Goal: Task Accomplishment & Management: Manage account settings

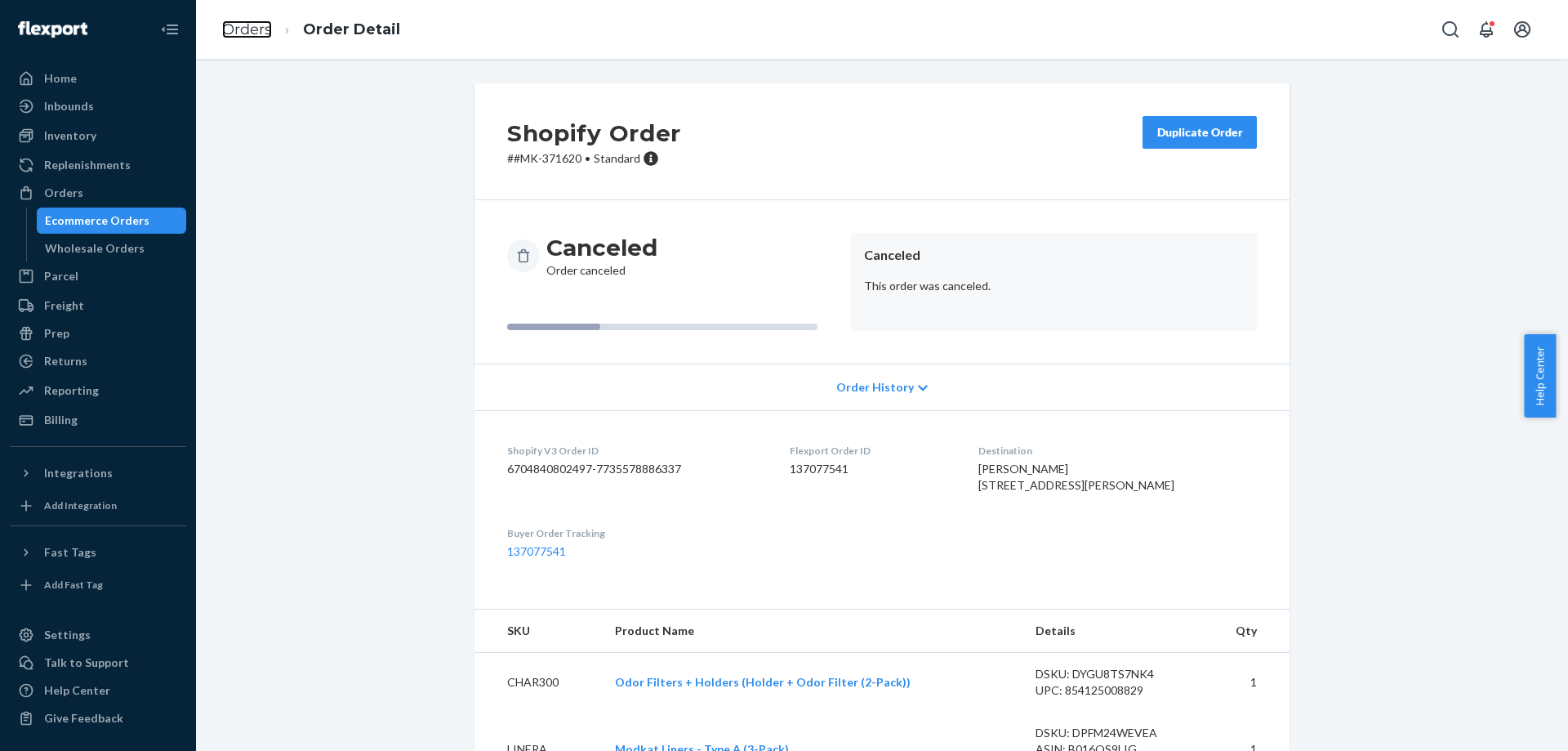
click at [266, 25] on link "Orders" at bounding box center [247, 29] width 50 height 18
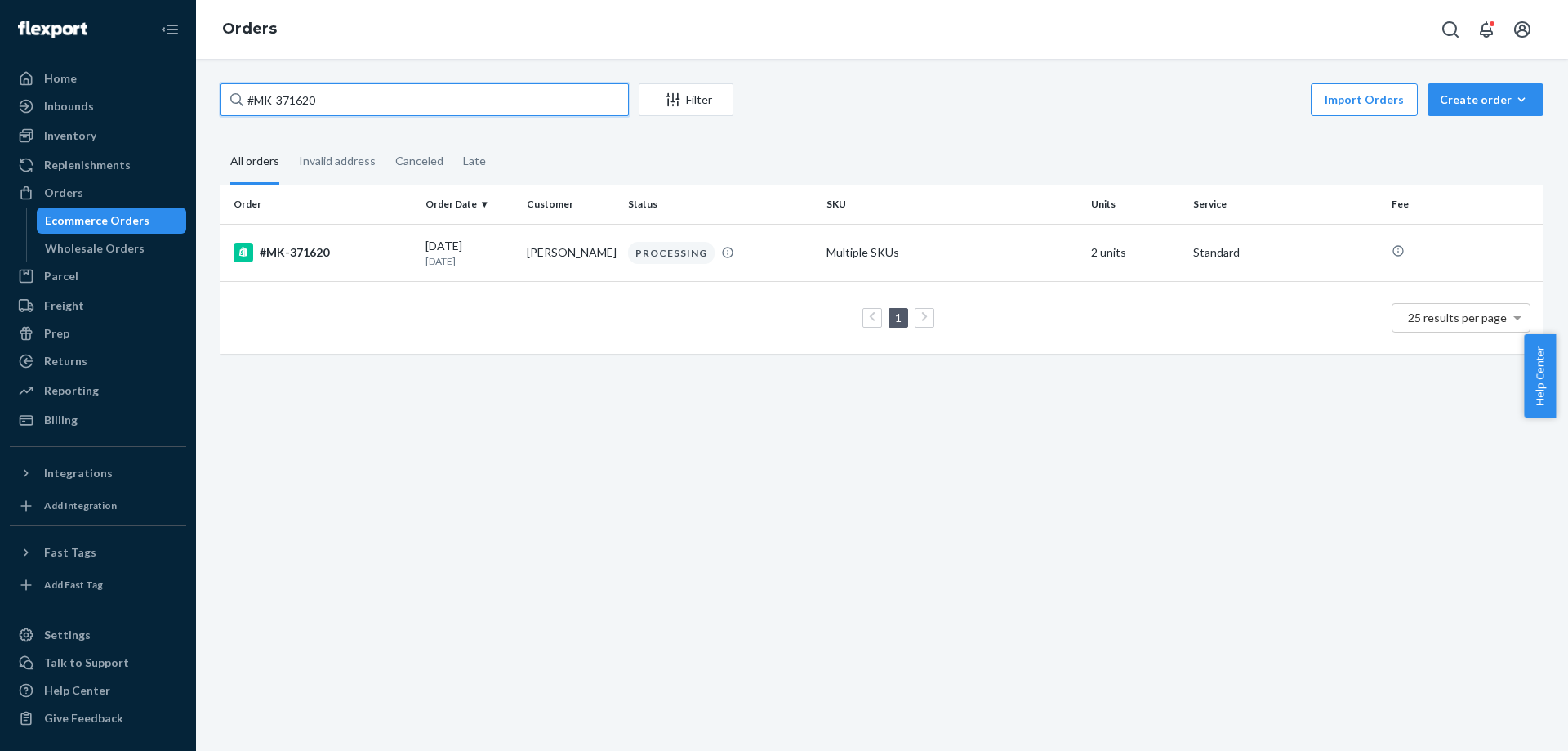
click at [475, 107] on input "#MK-371620" at bounding box center [425, 100] width 409 height 33
paste input "114-5287256-3760263"
type input "114-5287256-3760263"
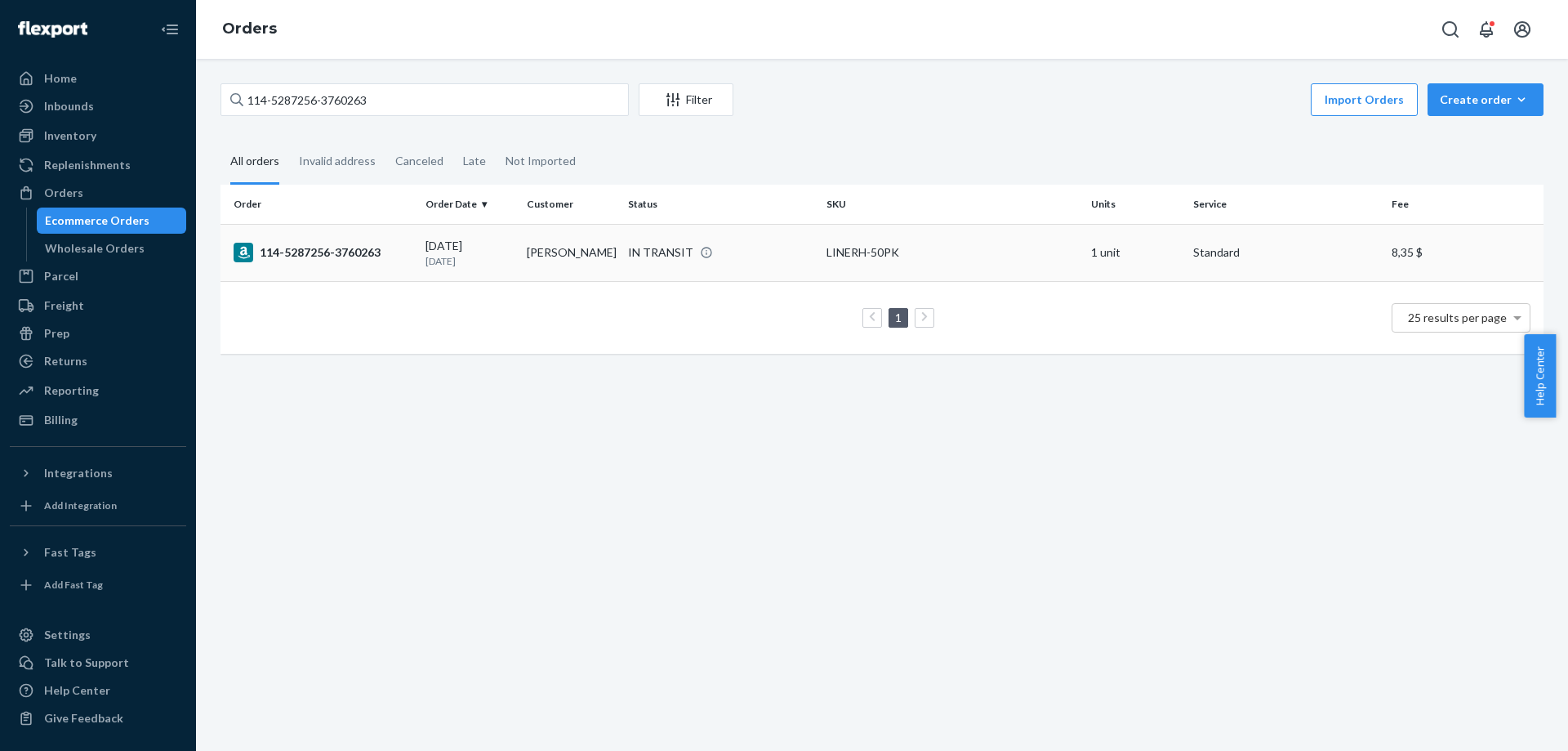
click at [316, 260] on div "114-5287256-3760263" at bounding box center [323, 252] width 179 height 20
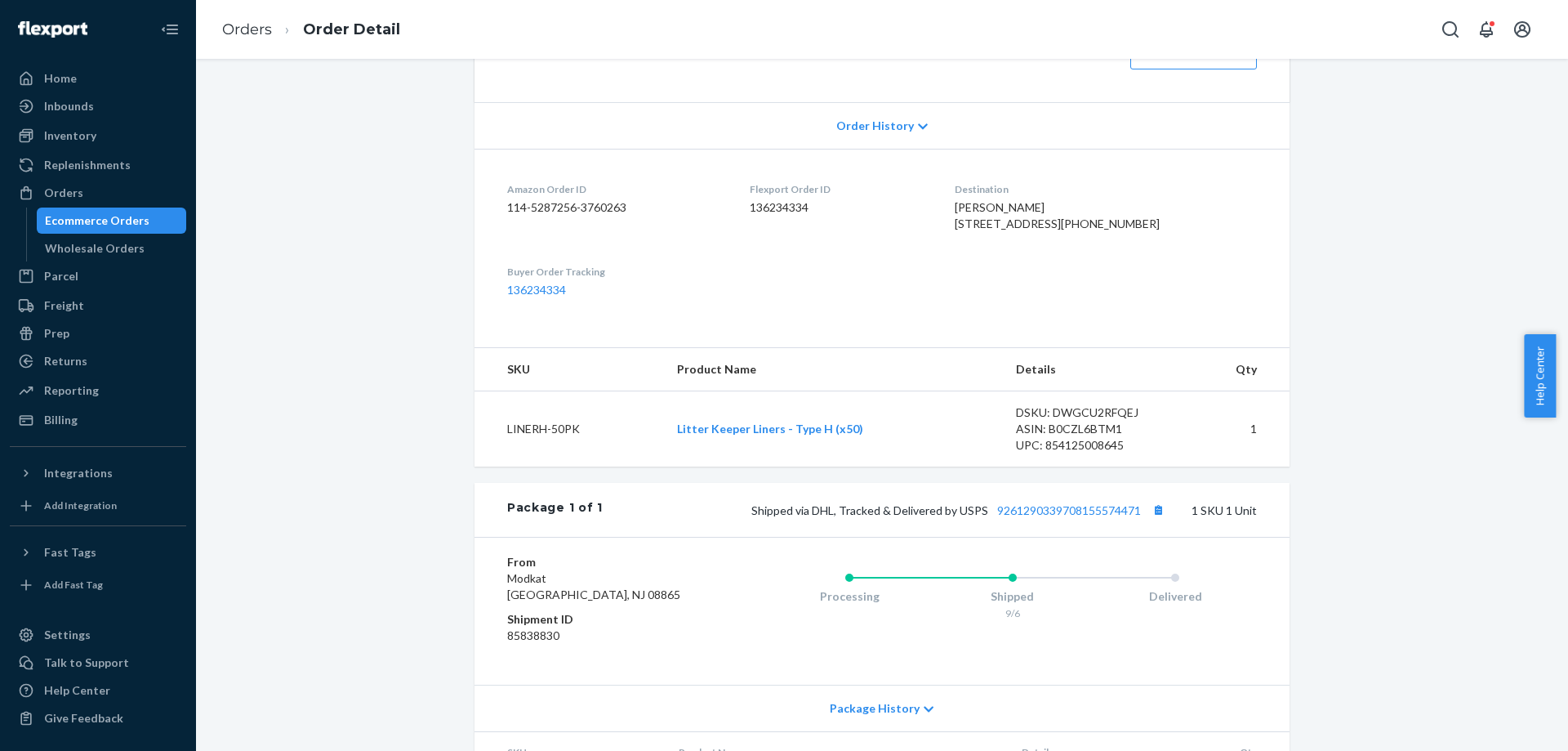
scroll to position [409, 0]
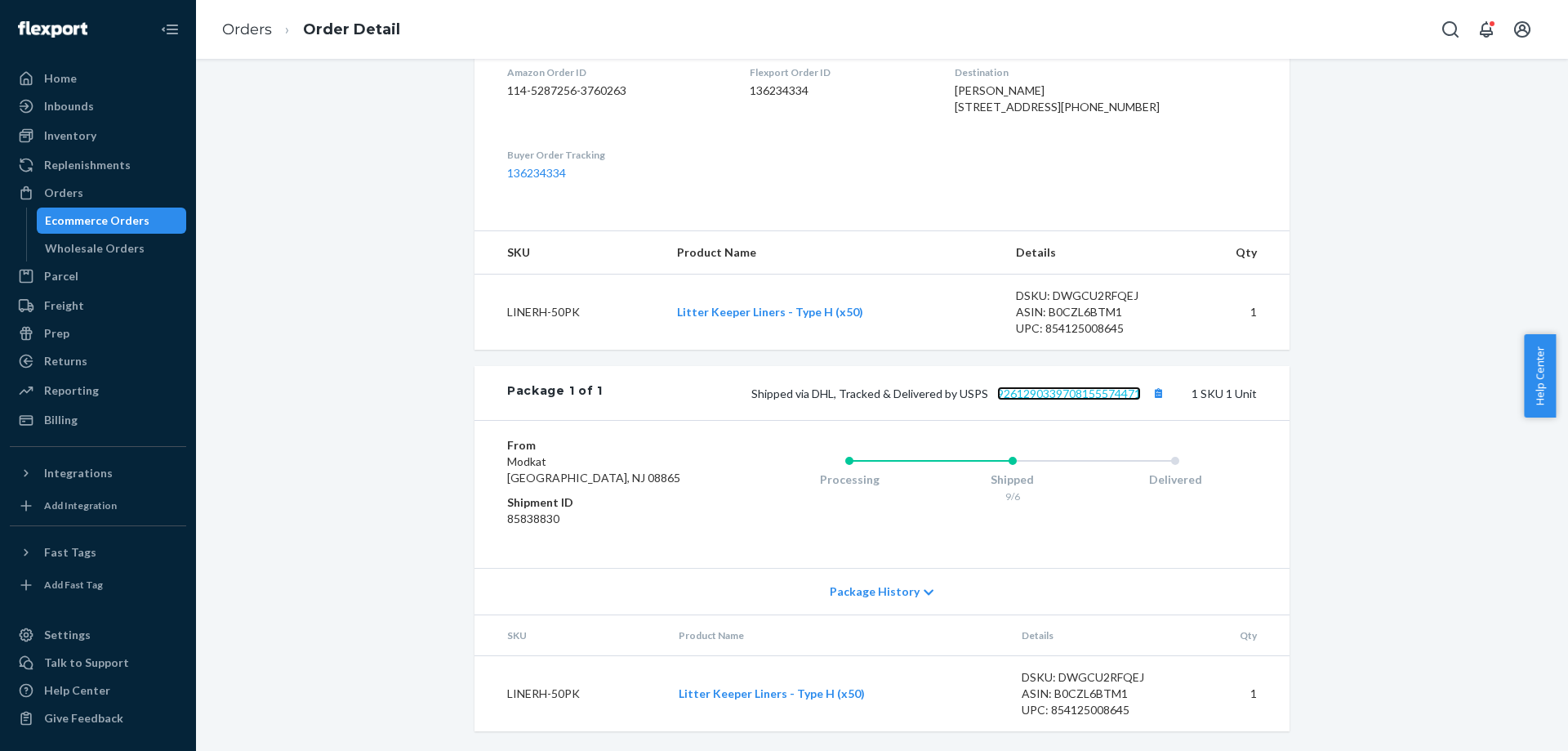
click at [1116, 400] on link "9261290339708155574471" at bounding box center [1069, 393] width 144 height 14
drag, startPoint x: 1031, startPoint y: 212, endPoint x: 1000, endPoint y: 148, distance: 71.1
click at [1000, 148] on dl "Amazon Order ID 114-5287256-3760263 Flexport Order ID 136234334 Destination [PE…" at bounding box center [883, 122] width 815 height 182
copy span "[PERSON_NAME] [STREET_ADDRESS][PHONE_NUMBER]"
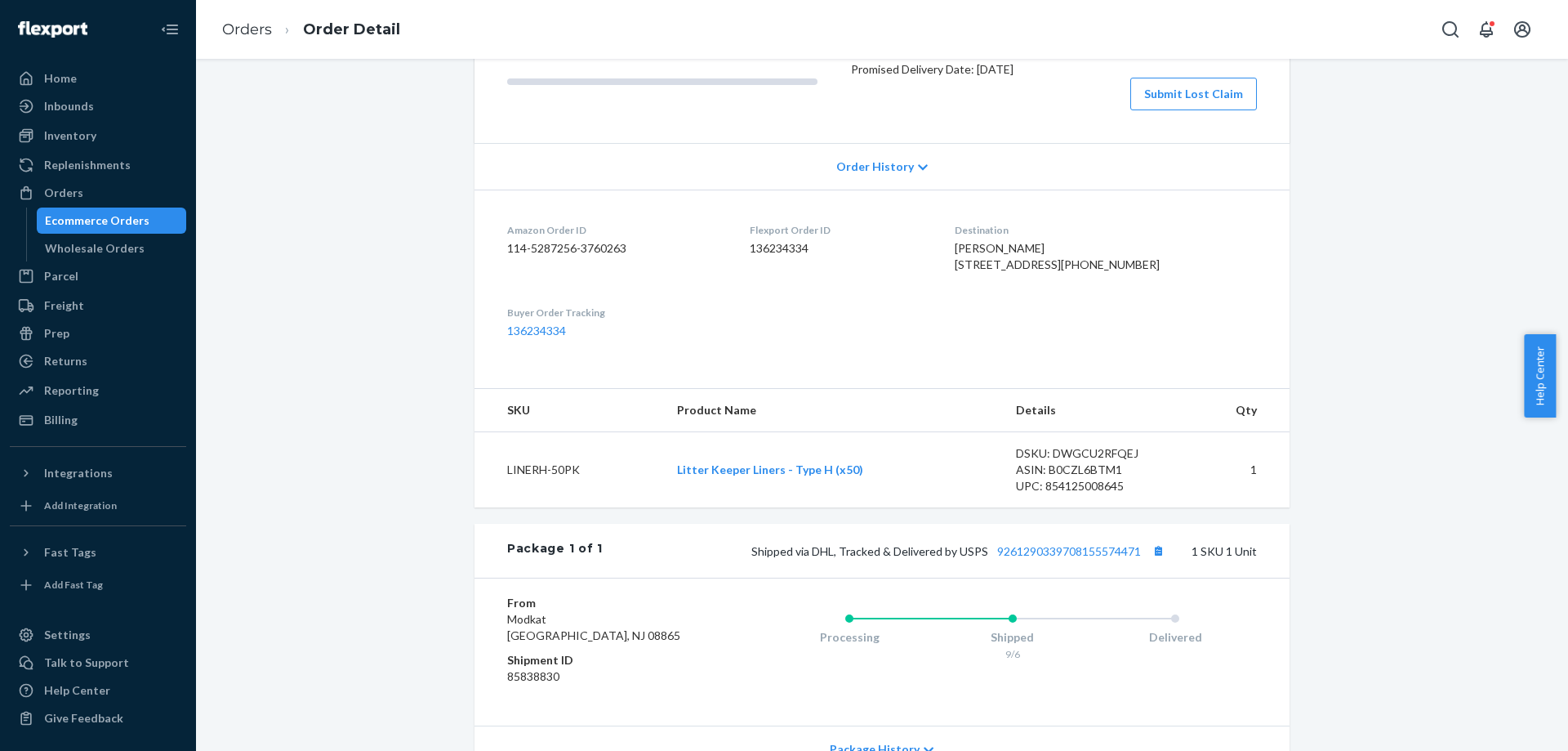
scroll to position [0, 0]
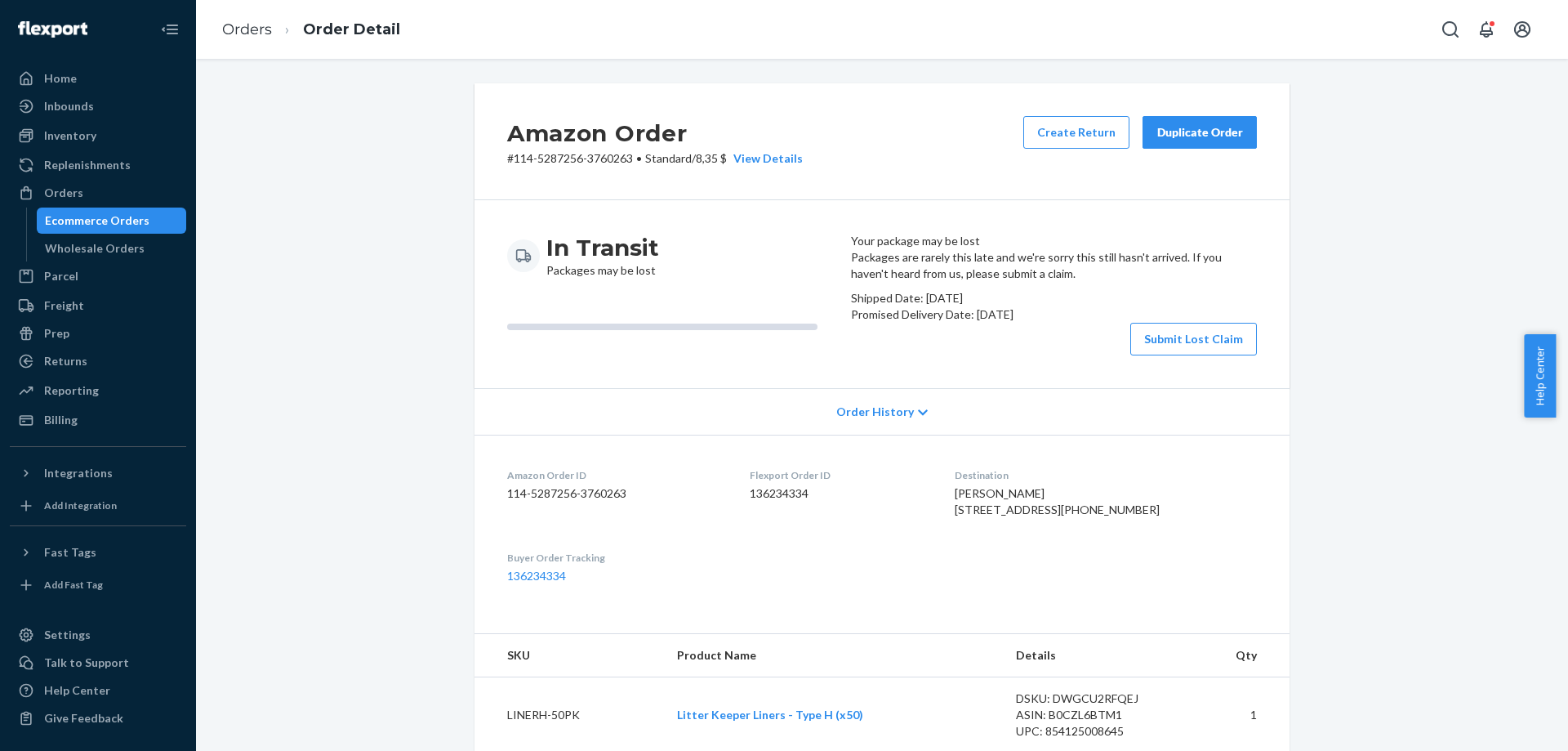
drag, startPoint x: 373, startPoint y: 319, endPoint x: 294, endPoint y: 91, distance: 241.3
click at [247, 31] on link "Orders" at bounding box center [247, 29] width 50 height 18
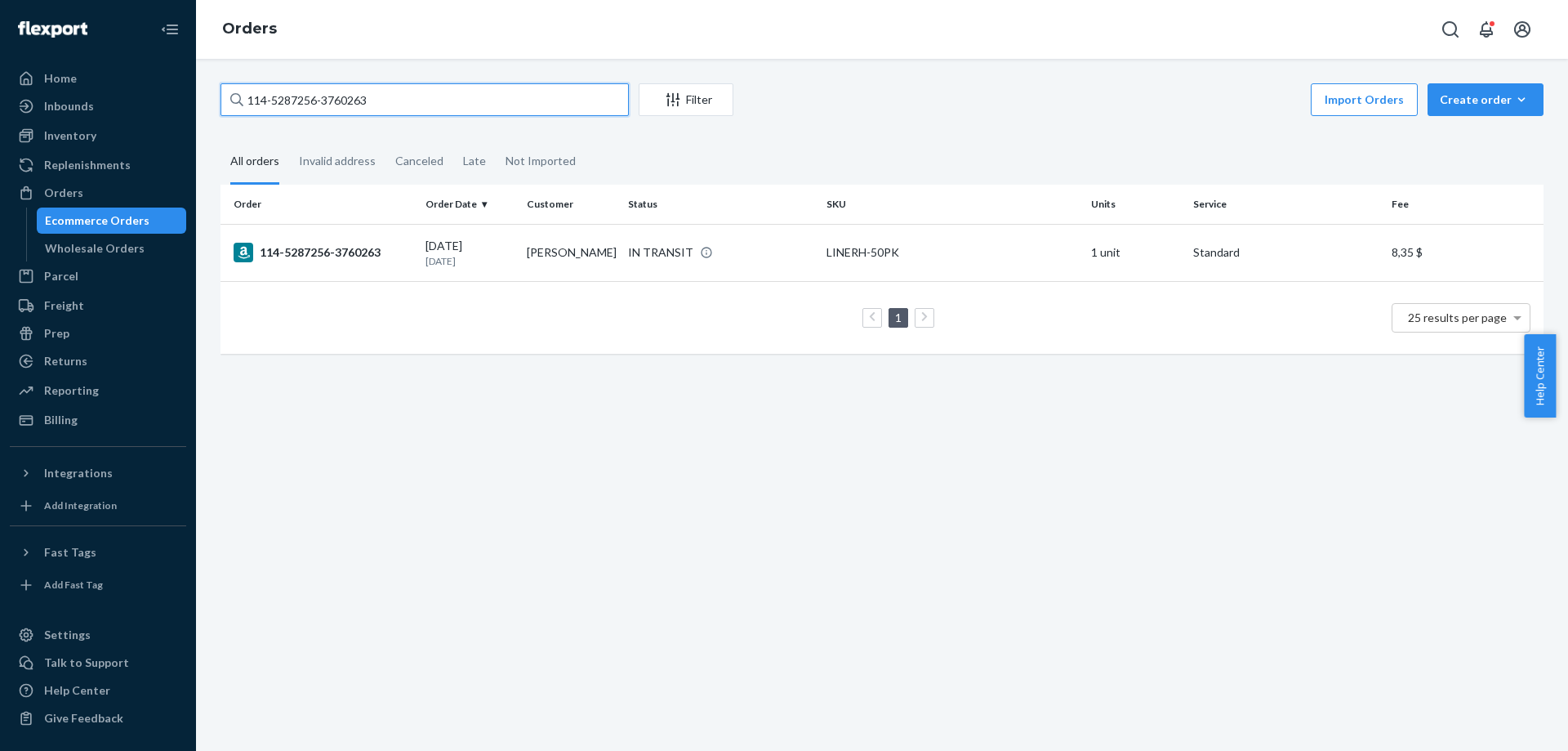
click at [382, 105] on input "114-5287256-3760263" at bounding box center [425, 100] width 409 height 33
paste input "MK-370392"
type input "MK-370392"
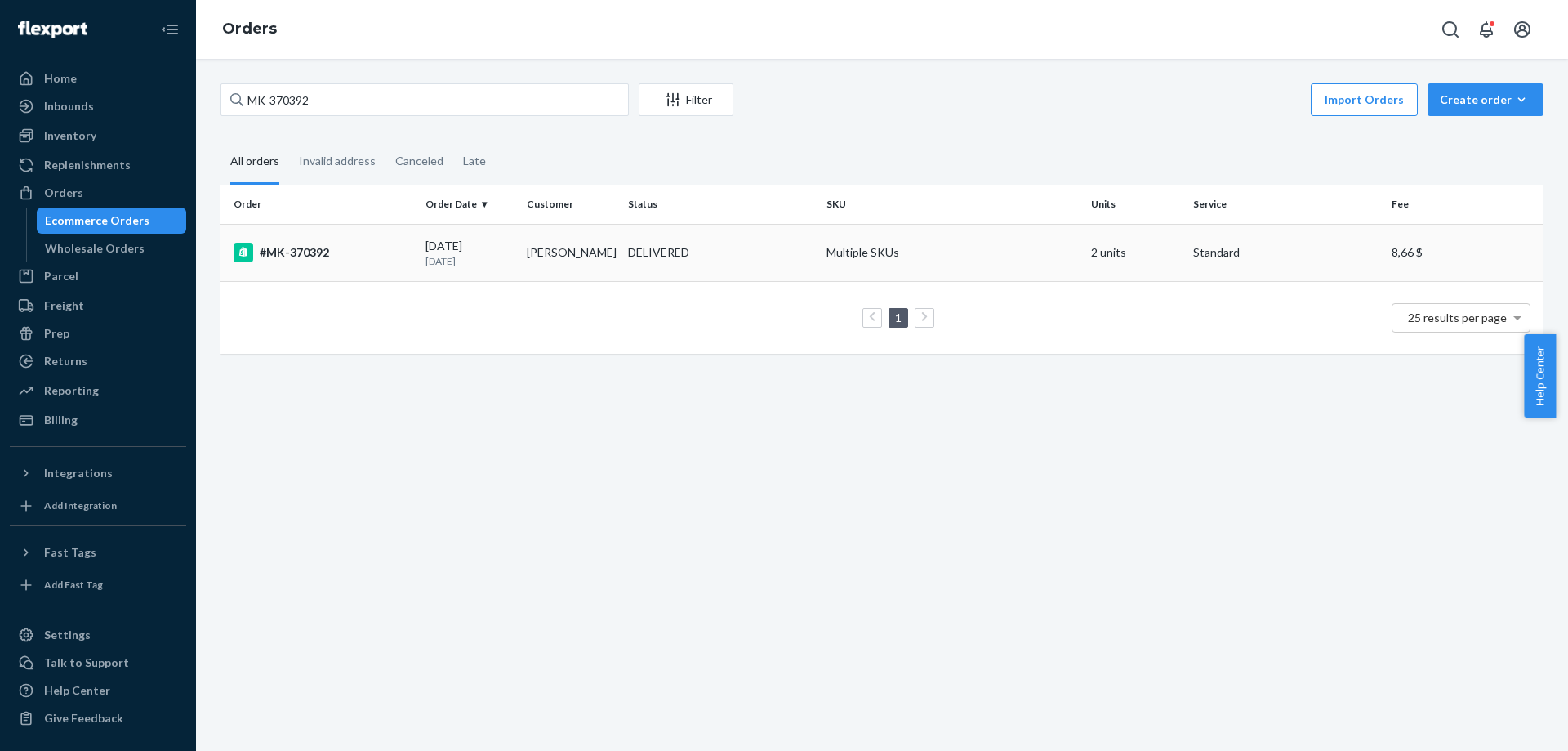
click at [315, 254] on div "#MK-370392" at bounding box center [323, 252] width 179 height 20
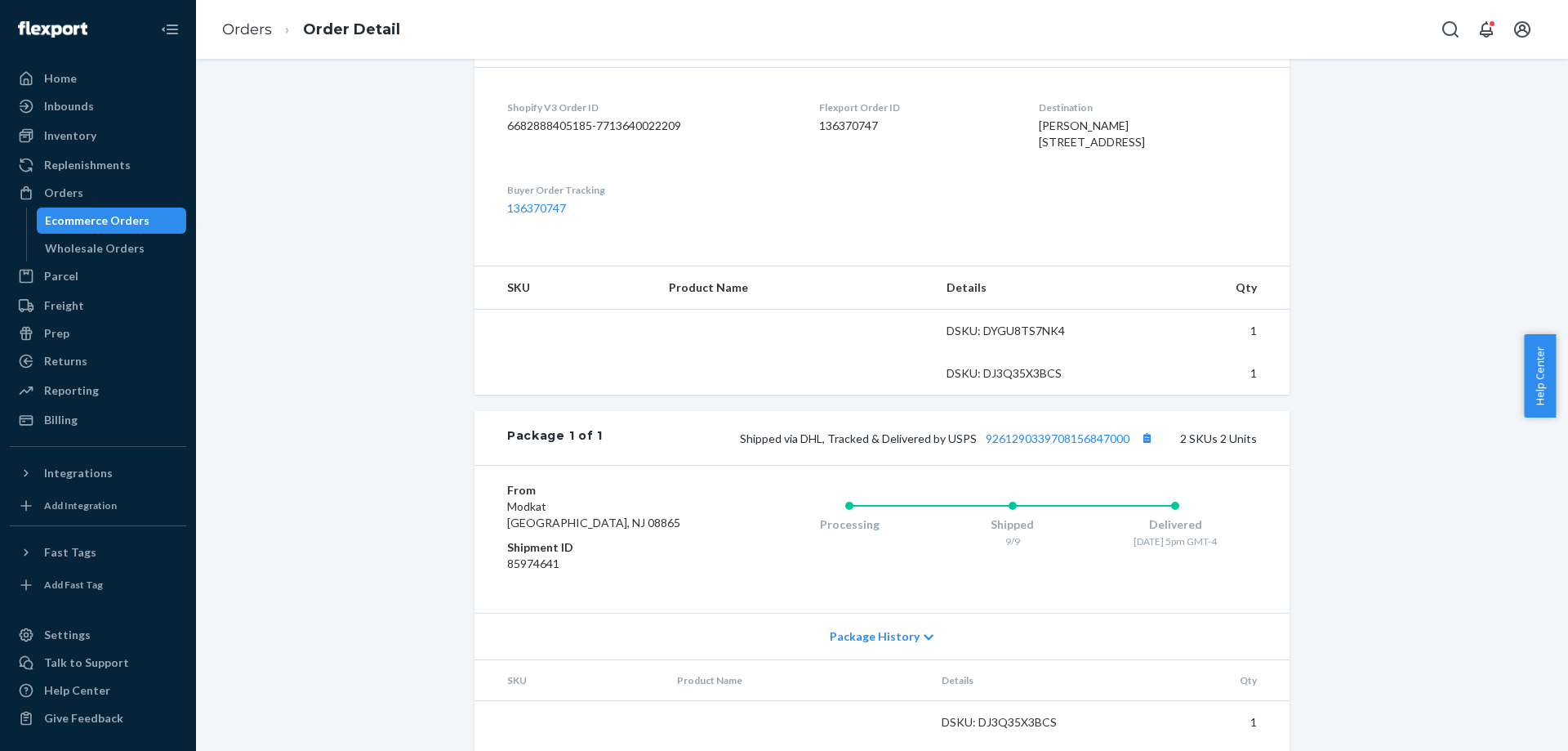
scroll to position [409, 0]
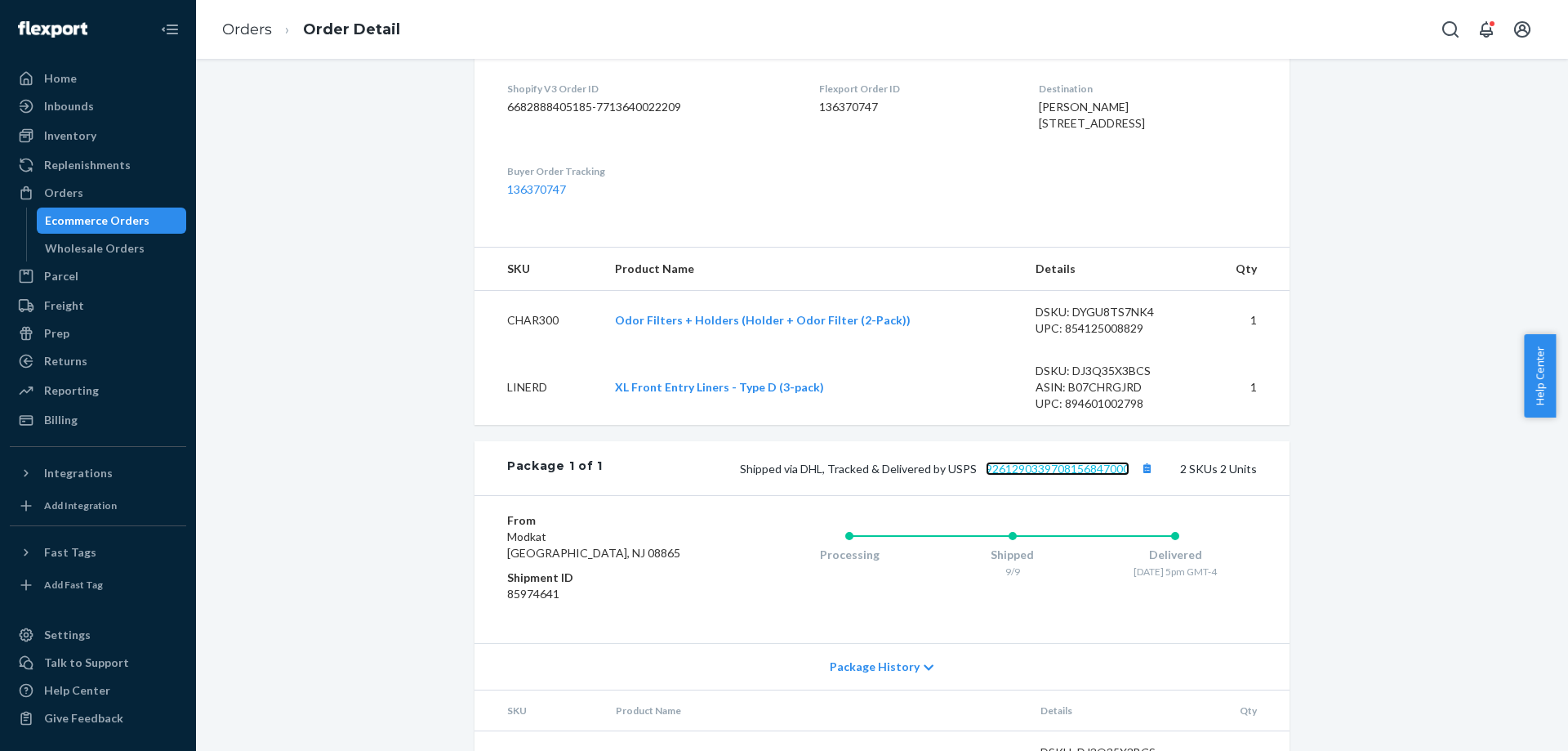
click at [1096, 475] on link "9261290339708156847000" at bounding box center [1058, 468] width 144 height 14
drag, startPoint x: 1055, startPoint y: 169, endPoint x: 1028, endPoint y: 112, distance: 63.1
click at [1039, 112] on div "Destination [PERSON_NAME] [STREET_ADDRESS]" at bounding box center [1147, 110] width 218 height 56
copy span "[PERSON_NAME] [STREET_ADDRESS]"
click at [265, 28] on link "Orders" at bounding box center [247, 29] width 50 height 18
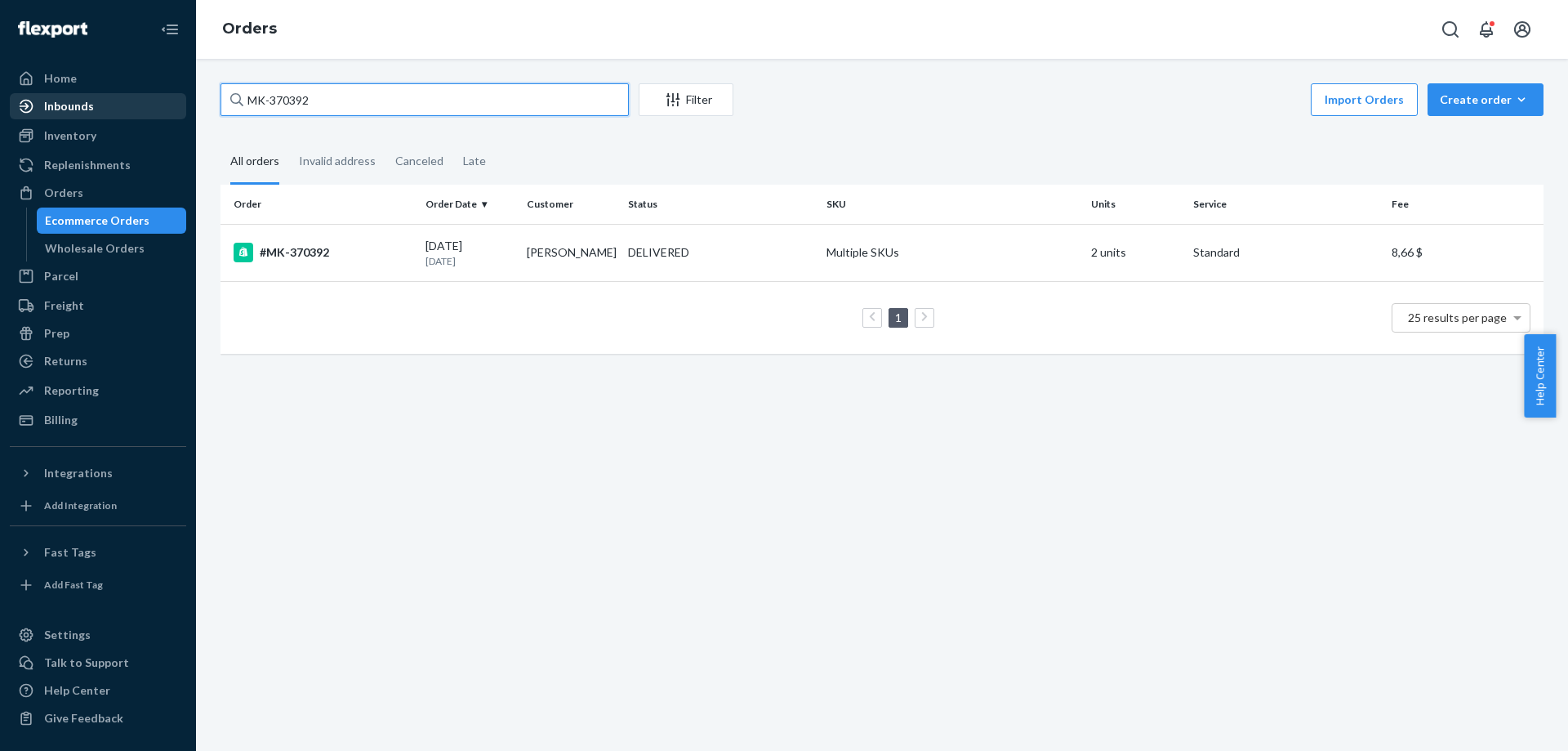
drag, startPoint x: 415, startPoint y: 103, endPoint x: 181, endPoint y: 103, distance: 234.0
click at [183, 103] on div "Home Inbounds Shipping Plans Problems Inventory Products Branded Packaging Repl…" at bounding box center [784, 375] width 1568 height 751
paste input "#MK-371690"
type input "#MK-371690"
click at [313, 249] on div "#MK-371690" at bounding box center [323, 252] width 179 height 20
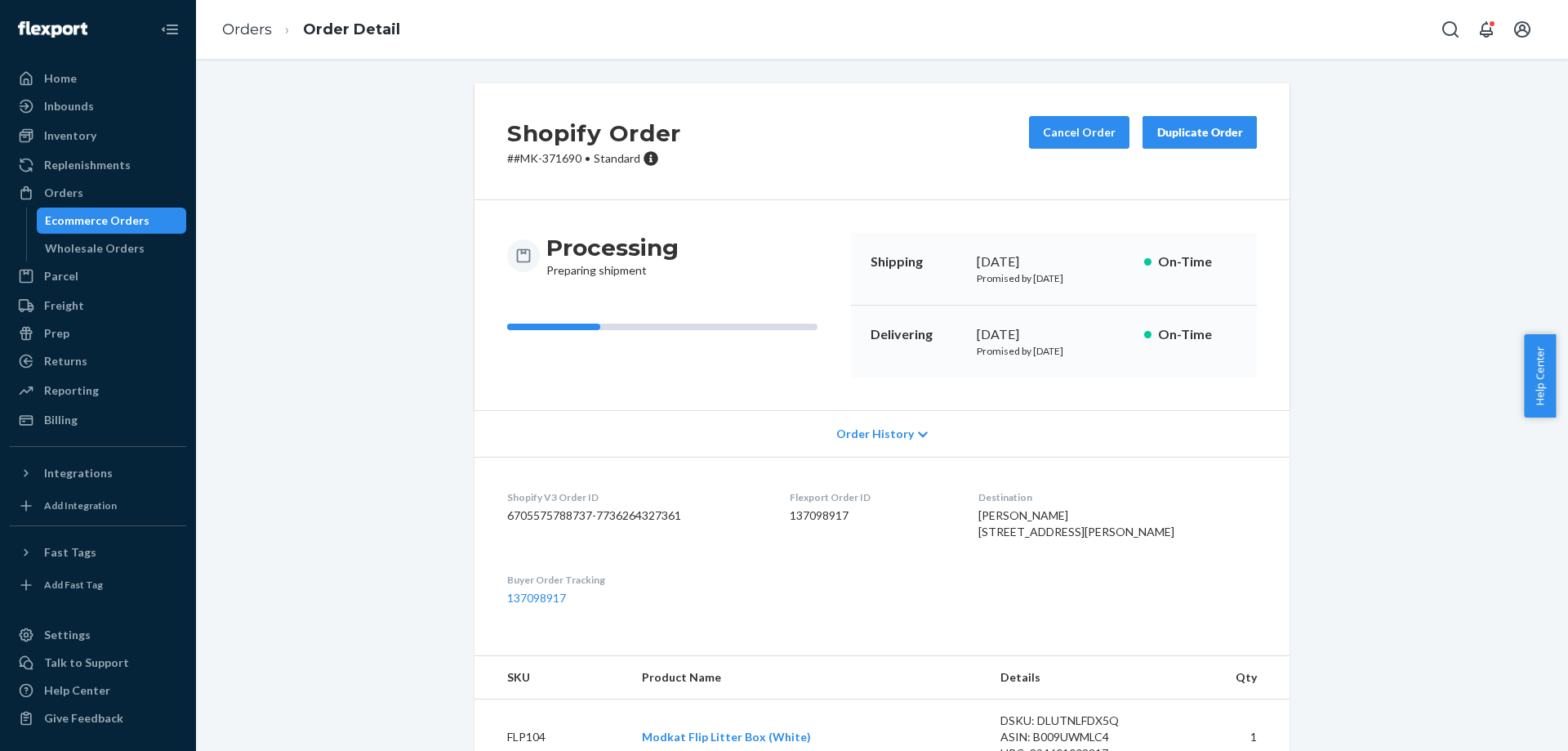
drag, startPoint x: 439, startPoint y: 447, endPoint x: 410, endPoint y: 241, distance: 208.0
click at [1066, 136] on button "Cancel Order" at bounding box center [1079, 133] width 101 height 33
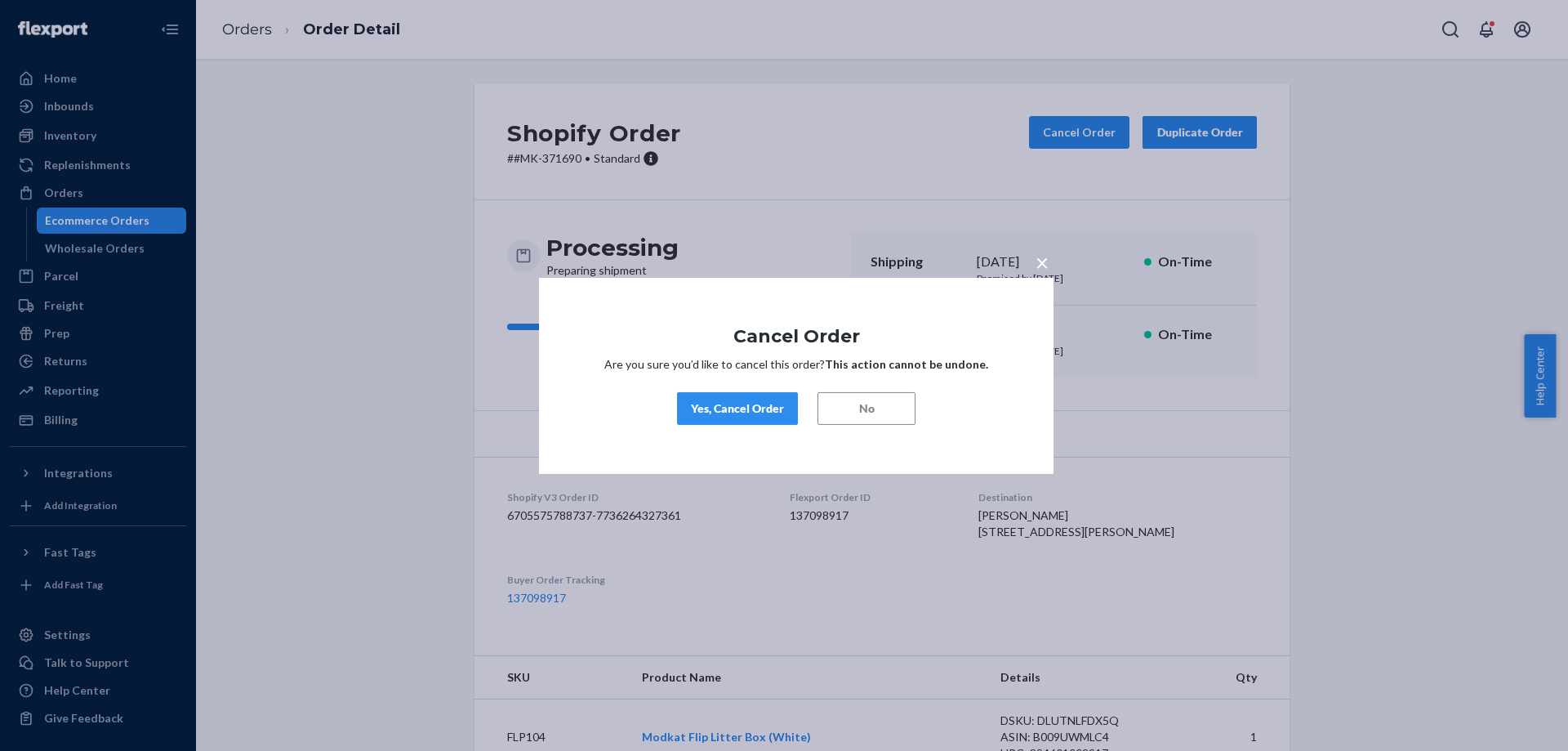
click at [740, 414] on div "Yes, Cancel Order" at bounding box center [738, 408] width 93 height 16
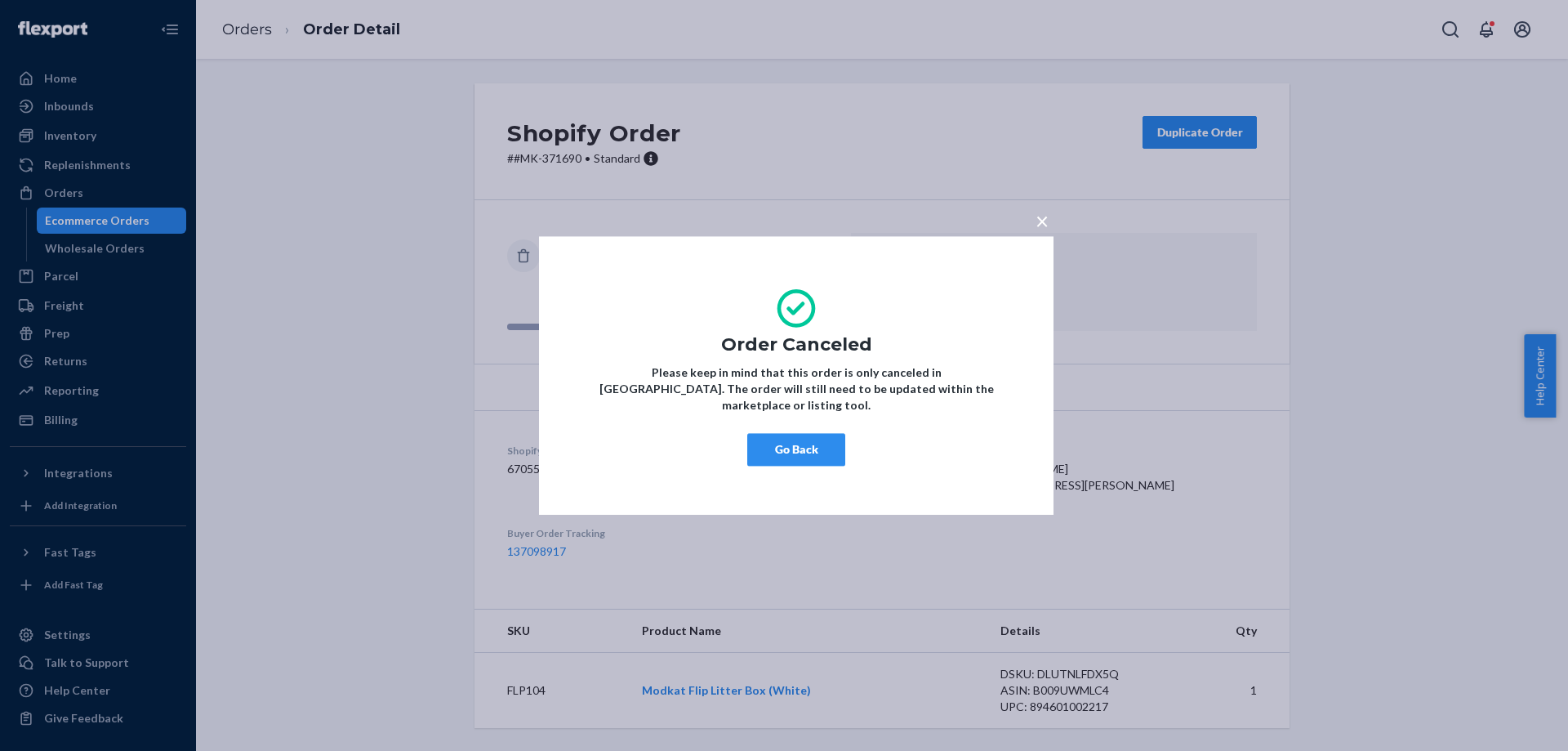
click at [790, 444] on button "Go Back" at bounding box center [796, 449] width 98 height 33
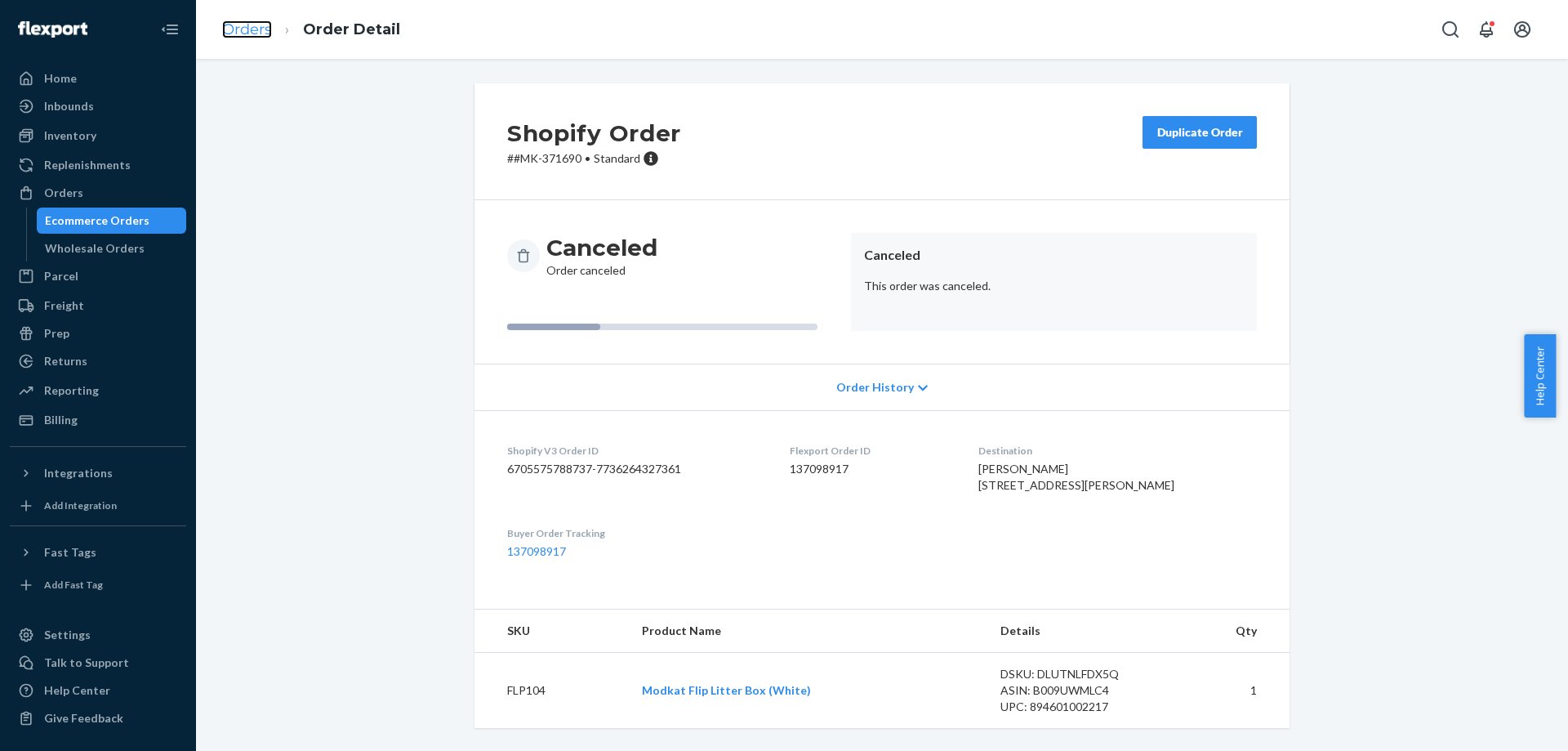
click at [256, 27] on link "Orders" at bounding box center [247, 29] width 50 height 18
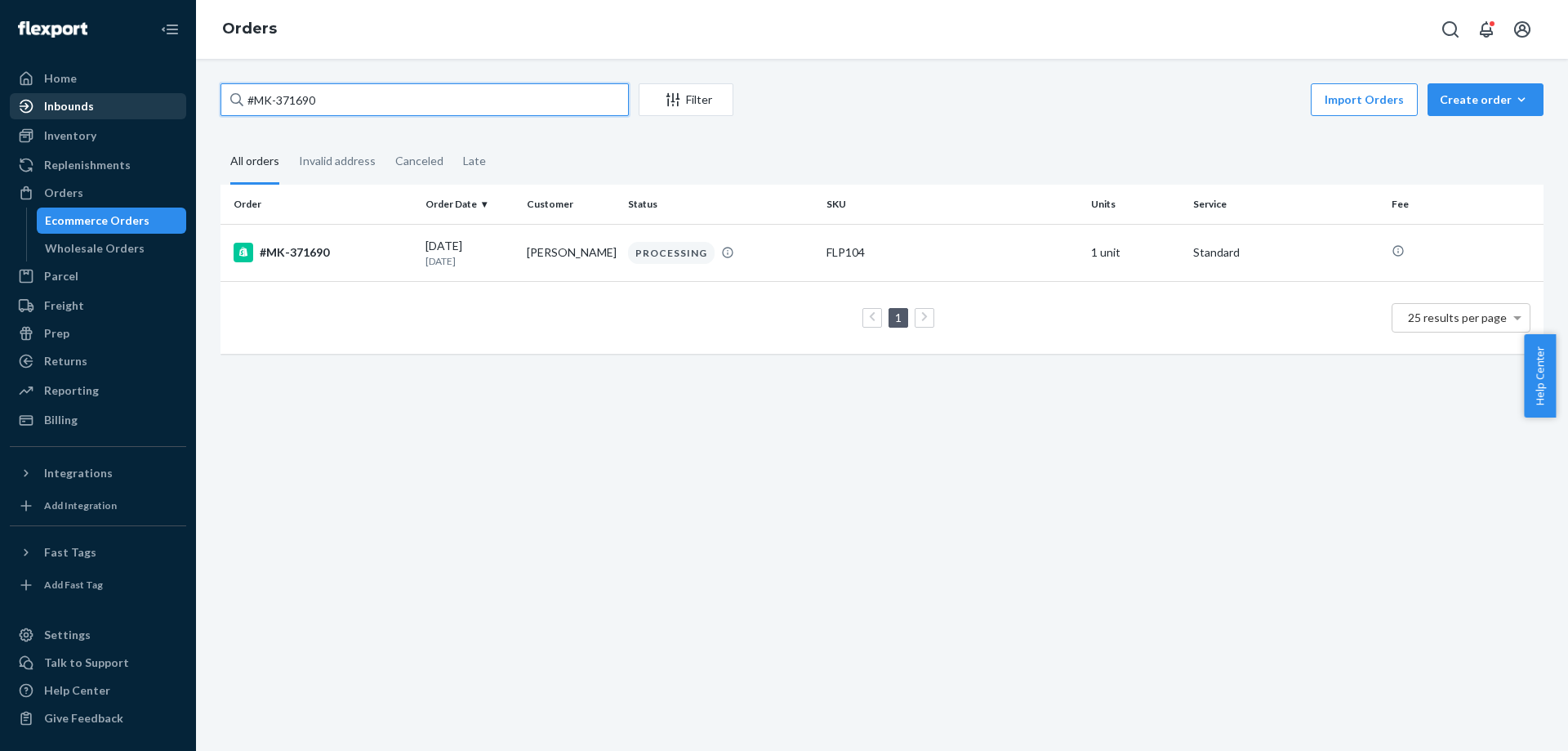
drag, startPoint x: 473, startPoint y: 108, endPoint x: 183, endPoint y: 99, distance: 290.1
click at [183, 99] on div "Home Inbounds Shipping Plans Problems Inventory Products Branded Packaging Repl…" at bounding box center [784, 375] width 1568 height 751
paste input "BJZW3-JOEX"
type input "BJZW3-JOEX"
click at [300, 256] on div "BJZW3-JOEX" at bounding box center [323, 252] width 179 height 20
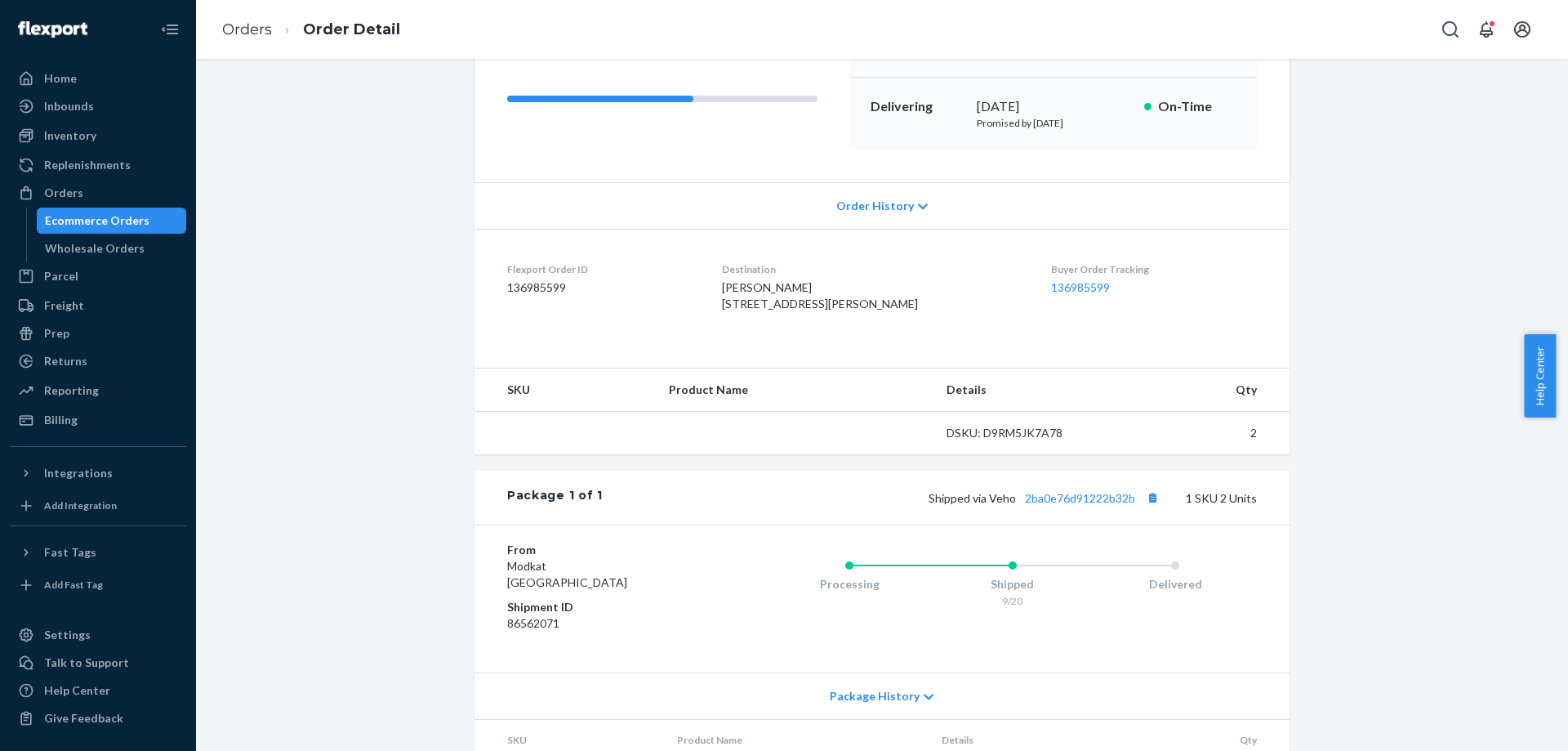
scroll to position [333, 0]
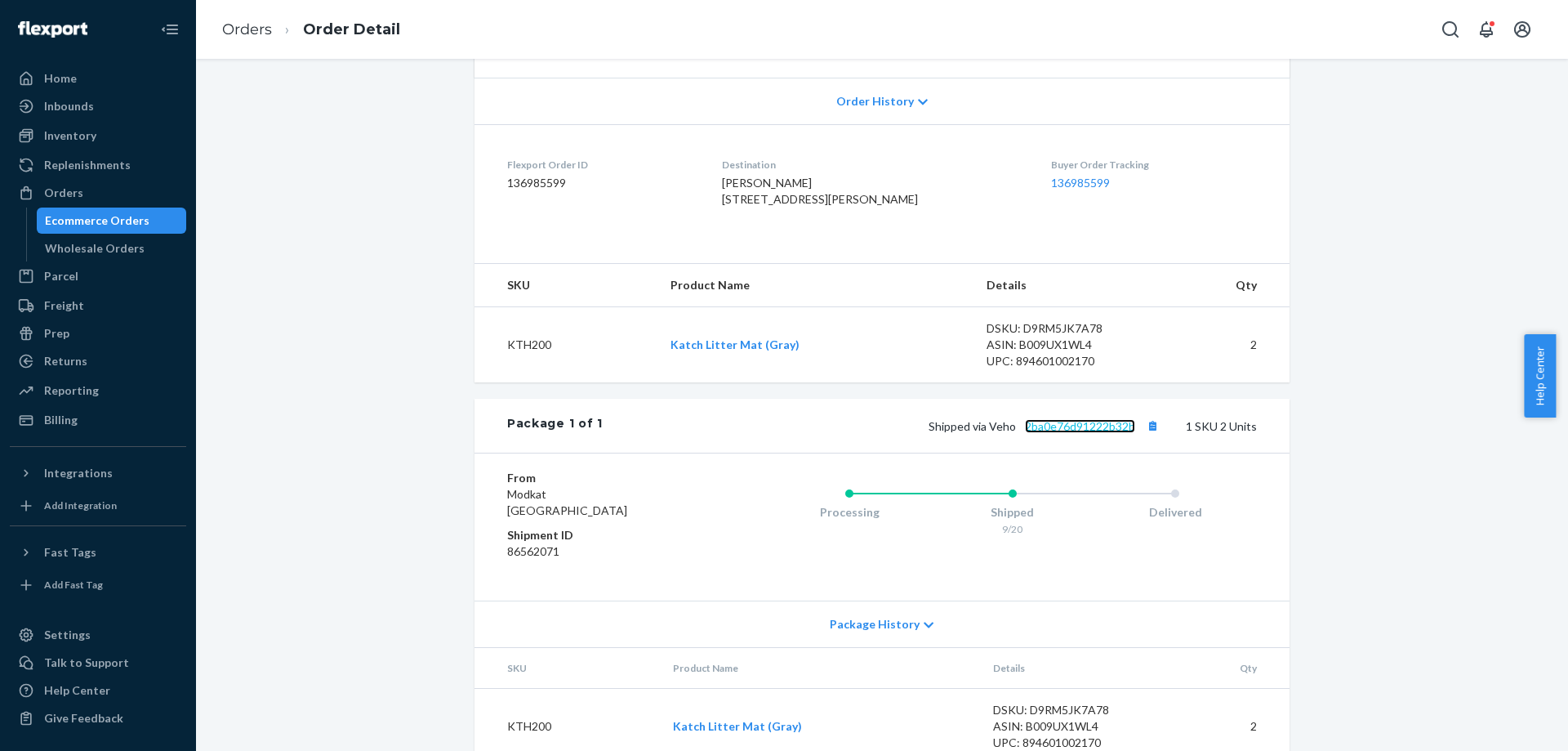
click at [1091, 433] on link "2ba0e76d91222b32b" at bounding box center [1080, 426] width 110 height 14
click at [243, 25] on link "Orders" at bounding box center [247, 29] width 50 height 18
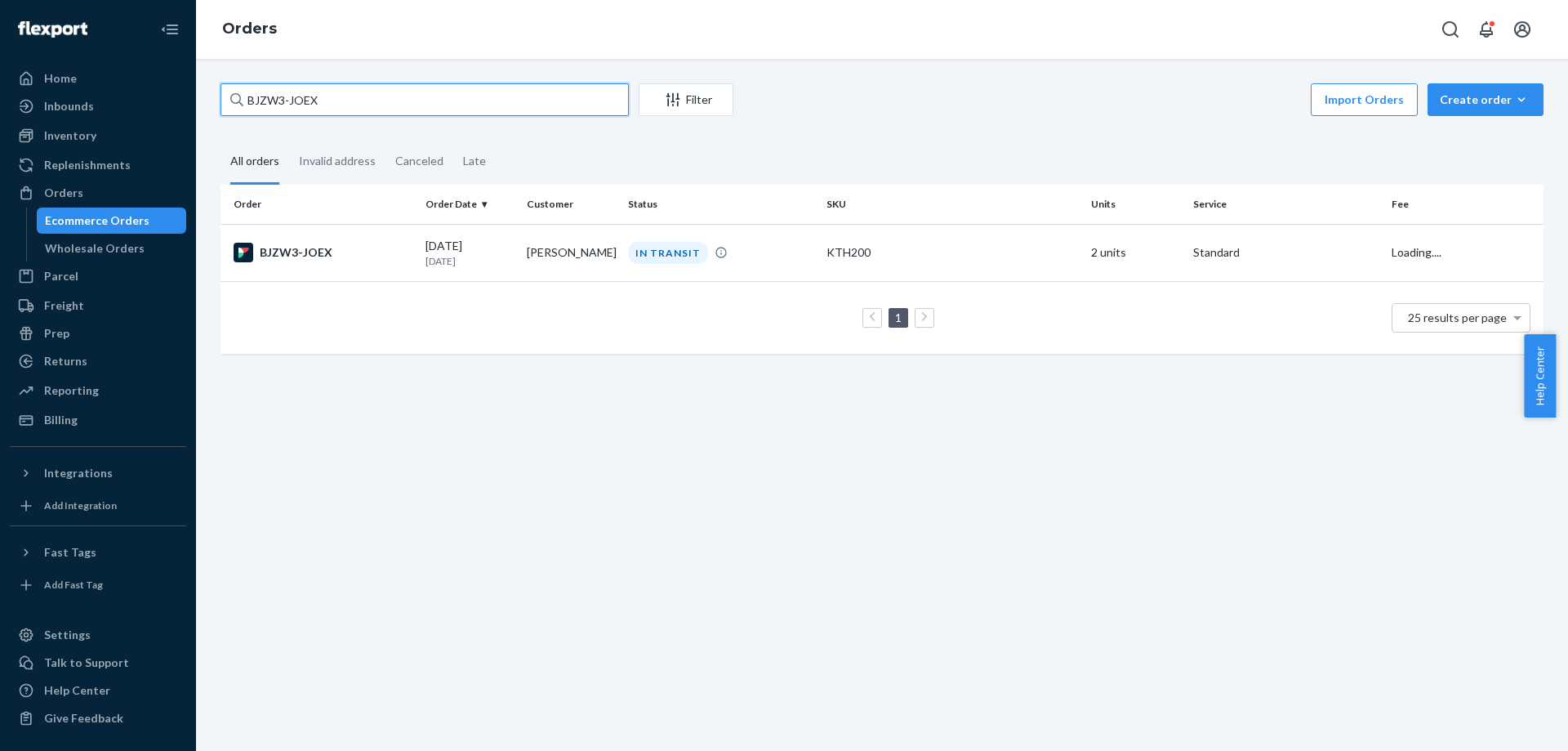
click at [417, 102] on input "BJZW3-JOEX" at bounding box center [425, 100] width 409 height 33
paste input "111-7168481-6339421"
type input "111-7168481-6339421"
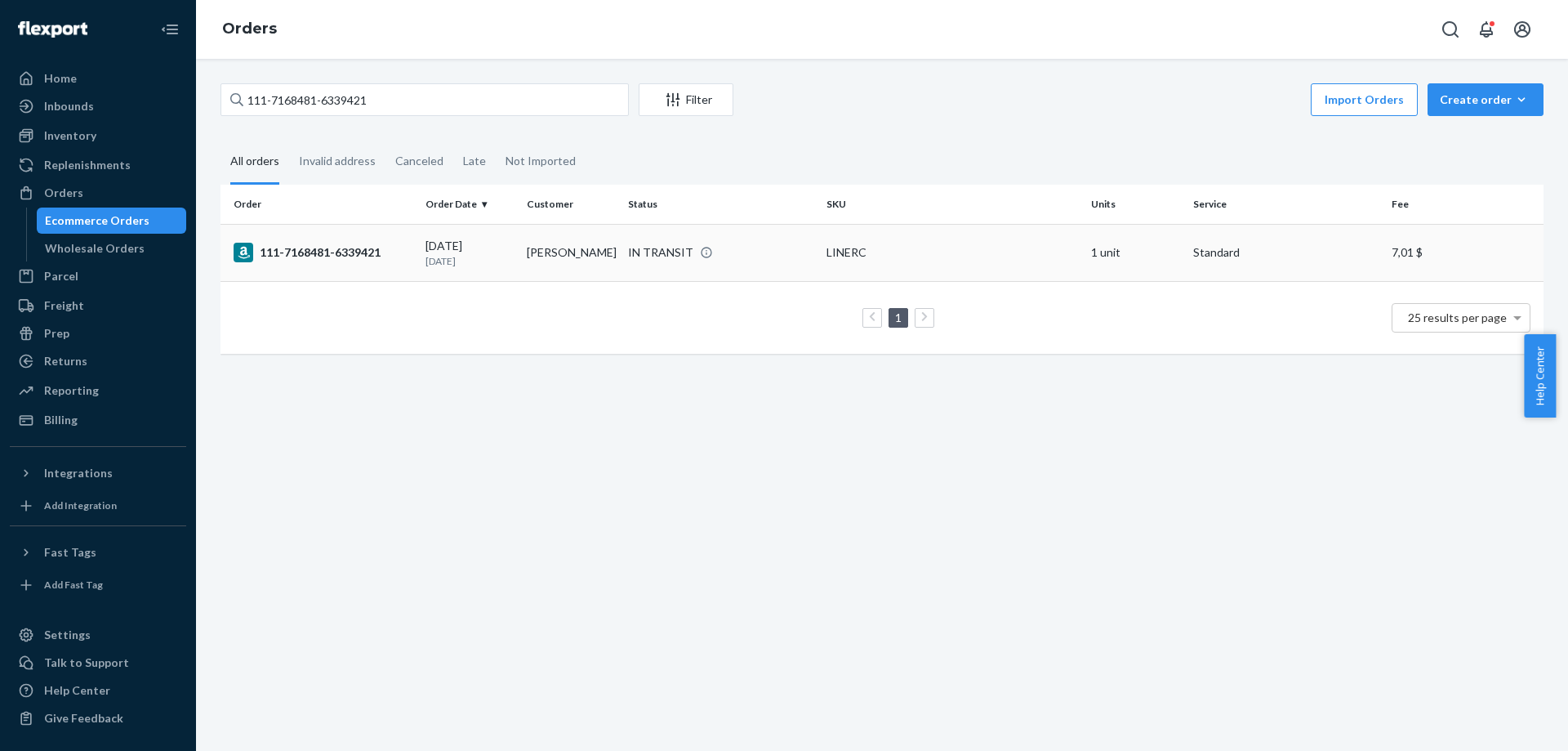
click at [319, 249] on div "111-7168481-6339421" at bounding box center [323, 252] width 179 height 20
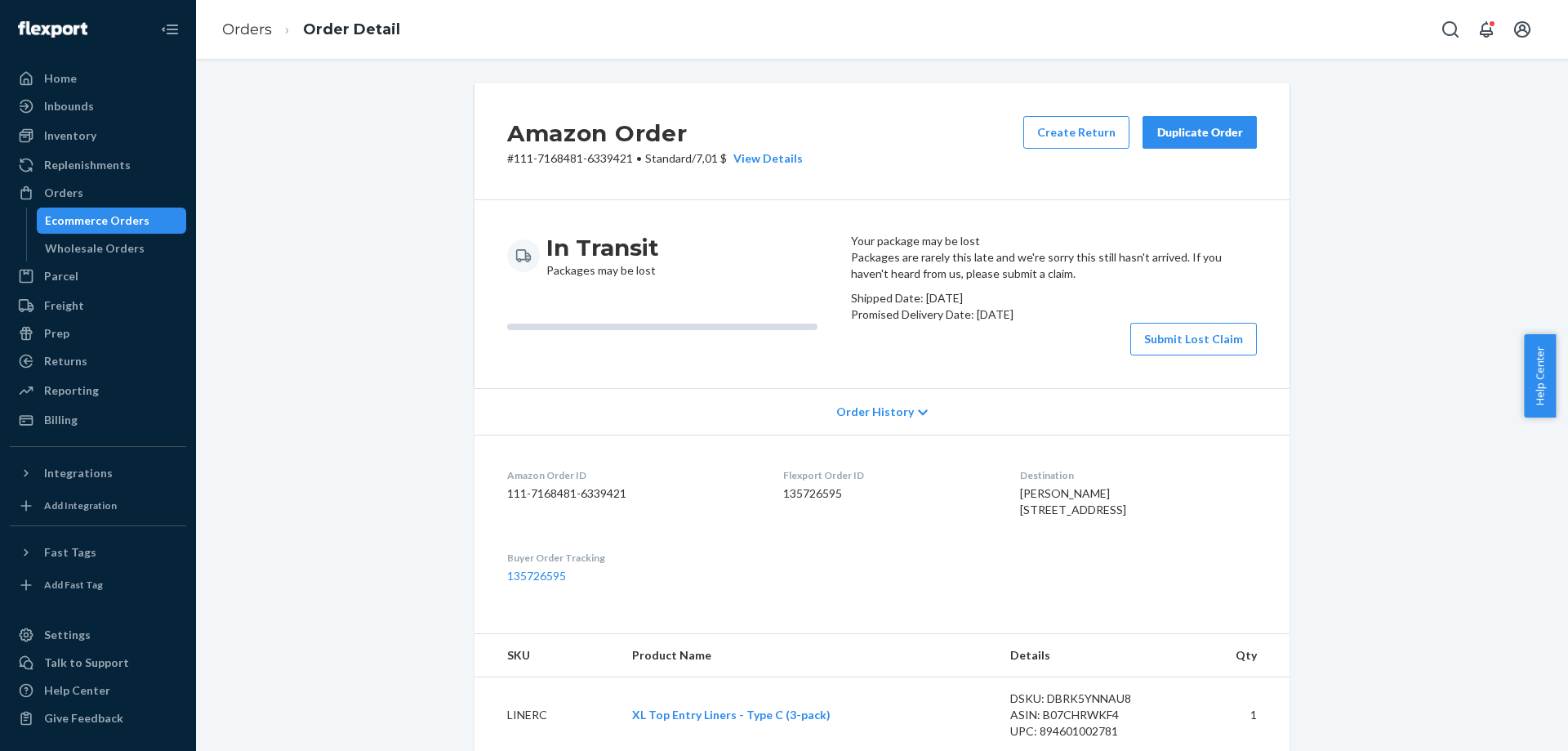
click at [1208, 124] on div "Duplicate Order" at bounding box center [1200, 132] width 86 height 16
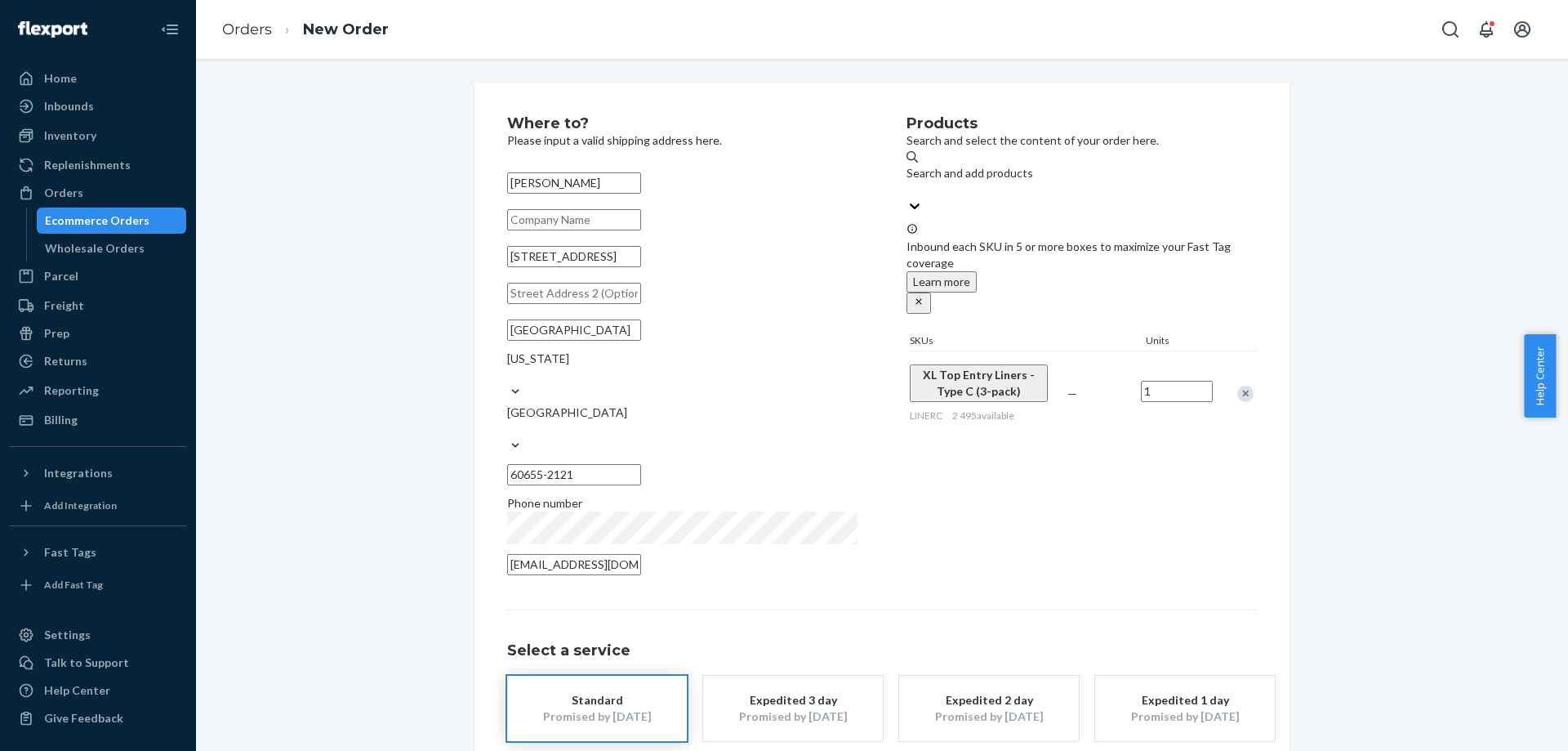
scroll to position [59, 0]
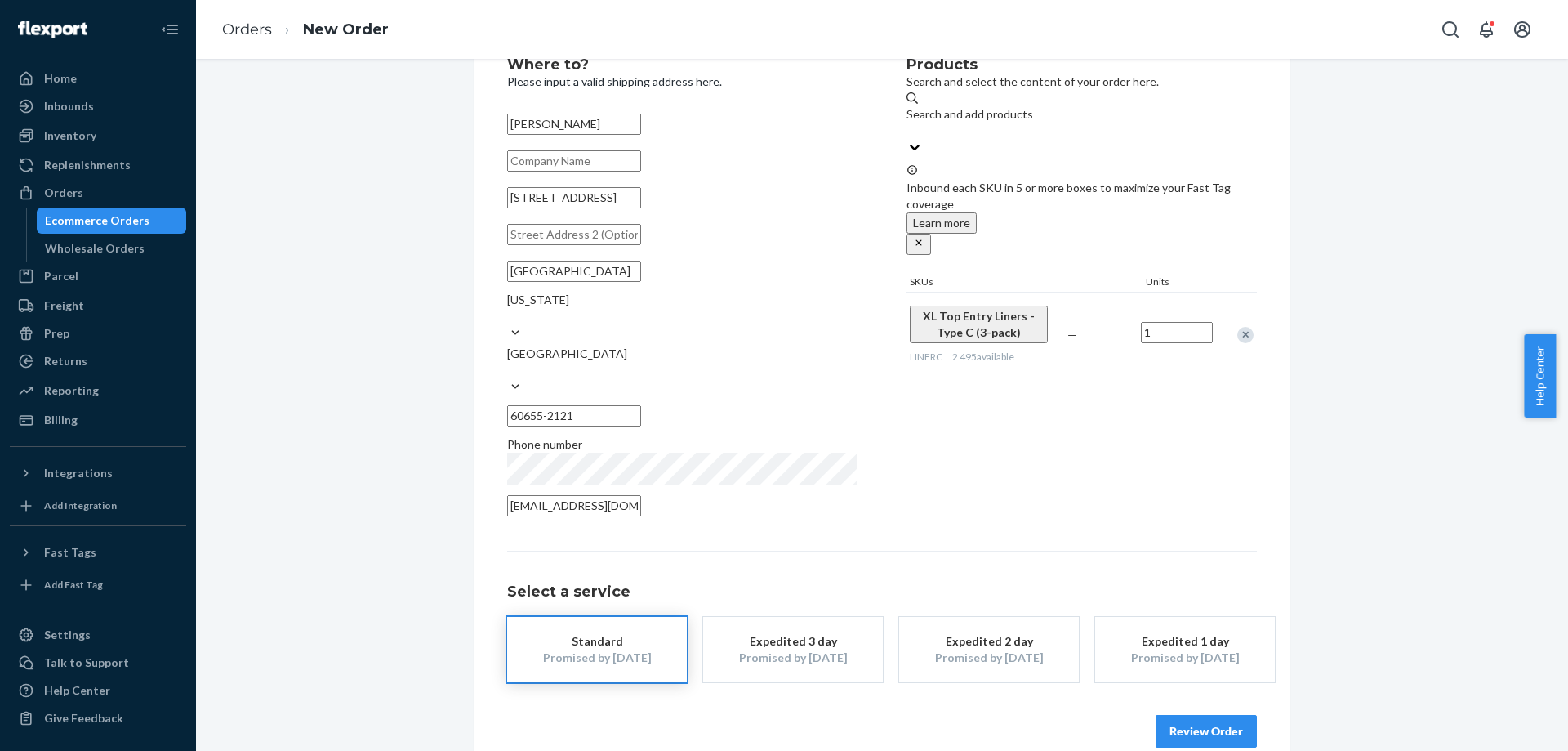
click at [1214, 715] on button "Review Order" at bounding box center [1206, 731] width 101 height 33
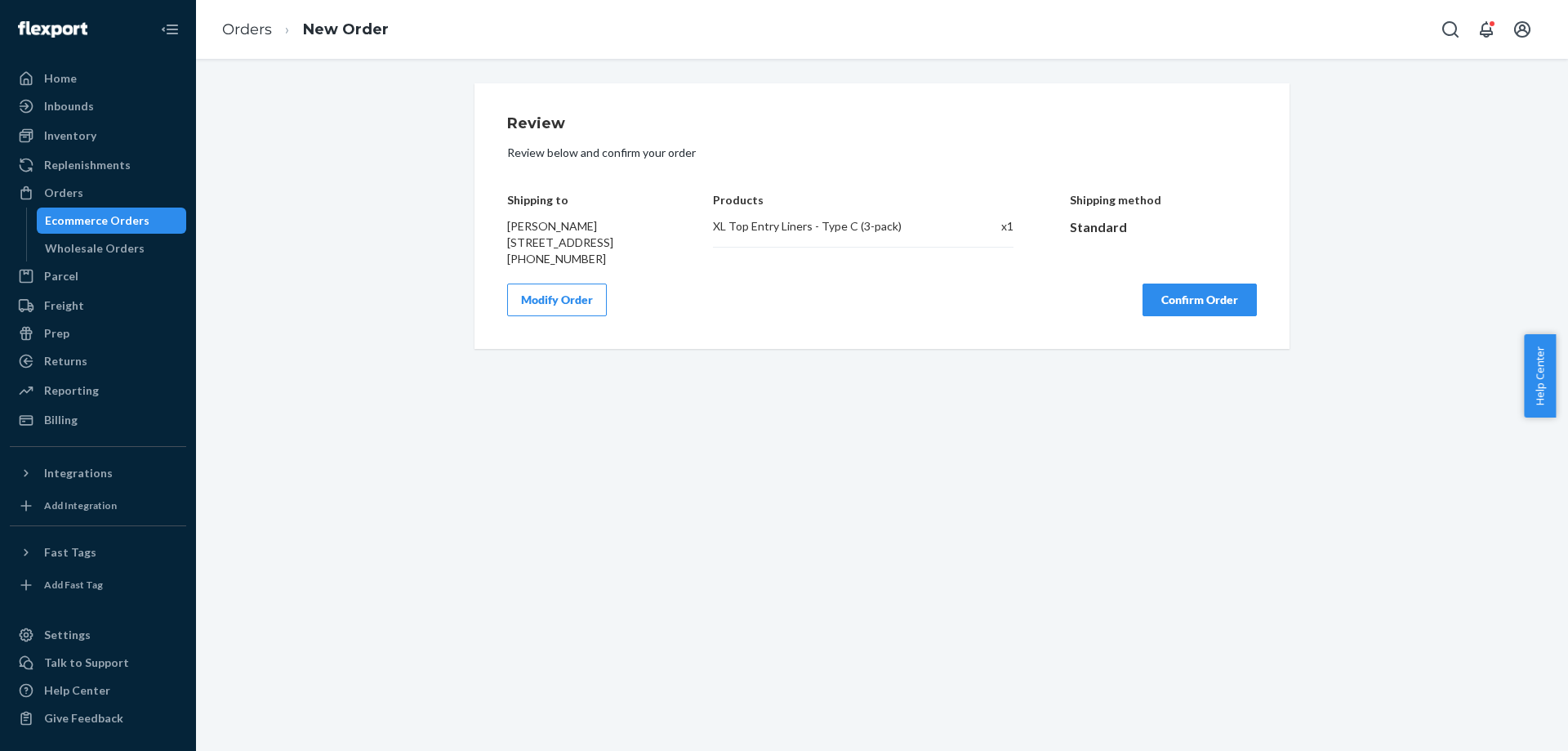
scroll to position [0, 0]
click at [1205, 311] on button "Confirm Order" at bounding box center [1200, 300] width 115 height 33
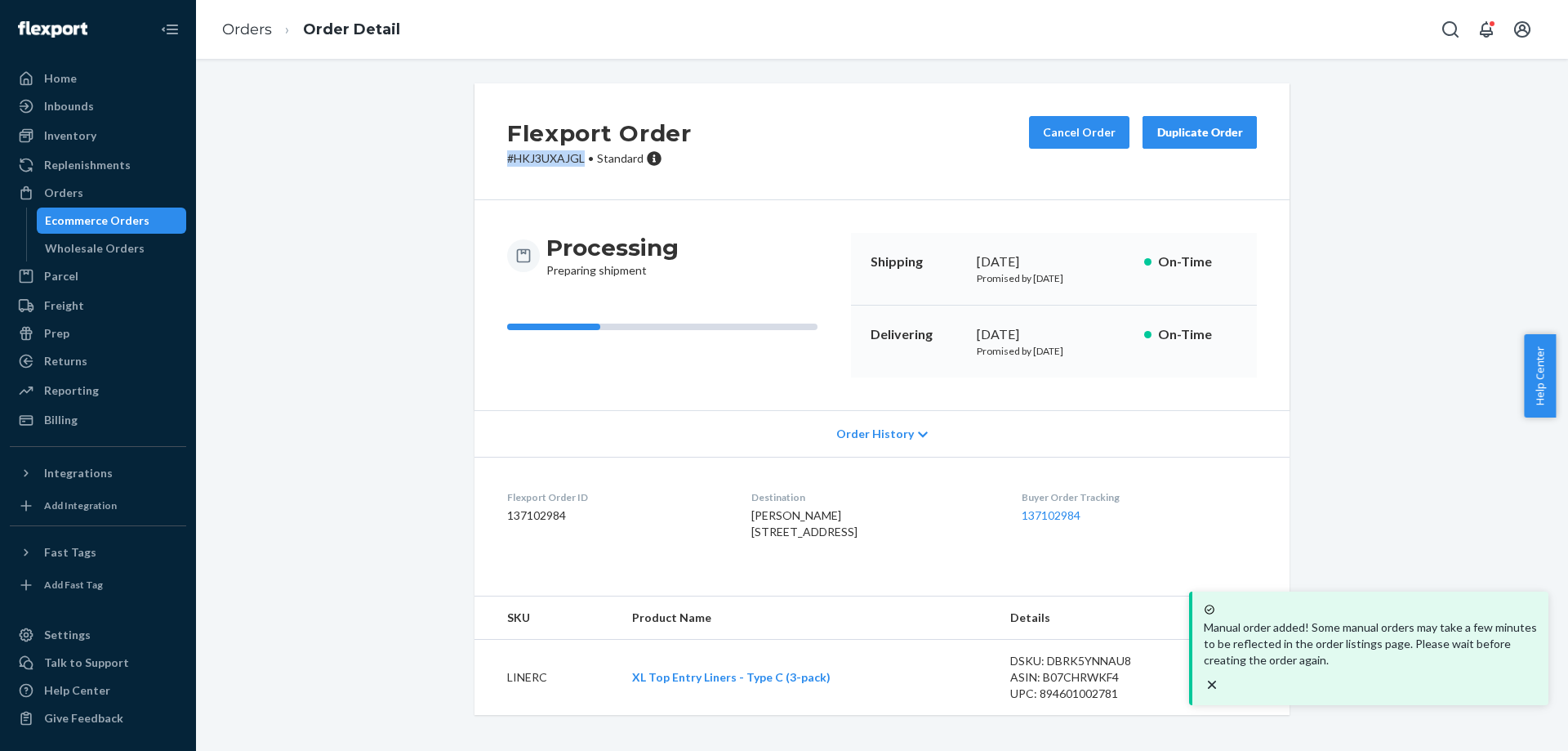
drag, startPoint x: 498, startPoint y: 156, endPoint x: 578, endPoint y: 161, distance: 80.2
click at [578, 161] on div "Flexport Order # HKJ3UXAJGL • Standard Cancel Order Duplicate Order" at bounding box center [883, 142] width 815 height 117
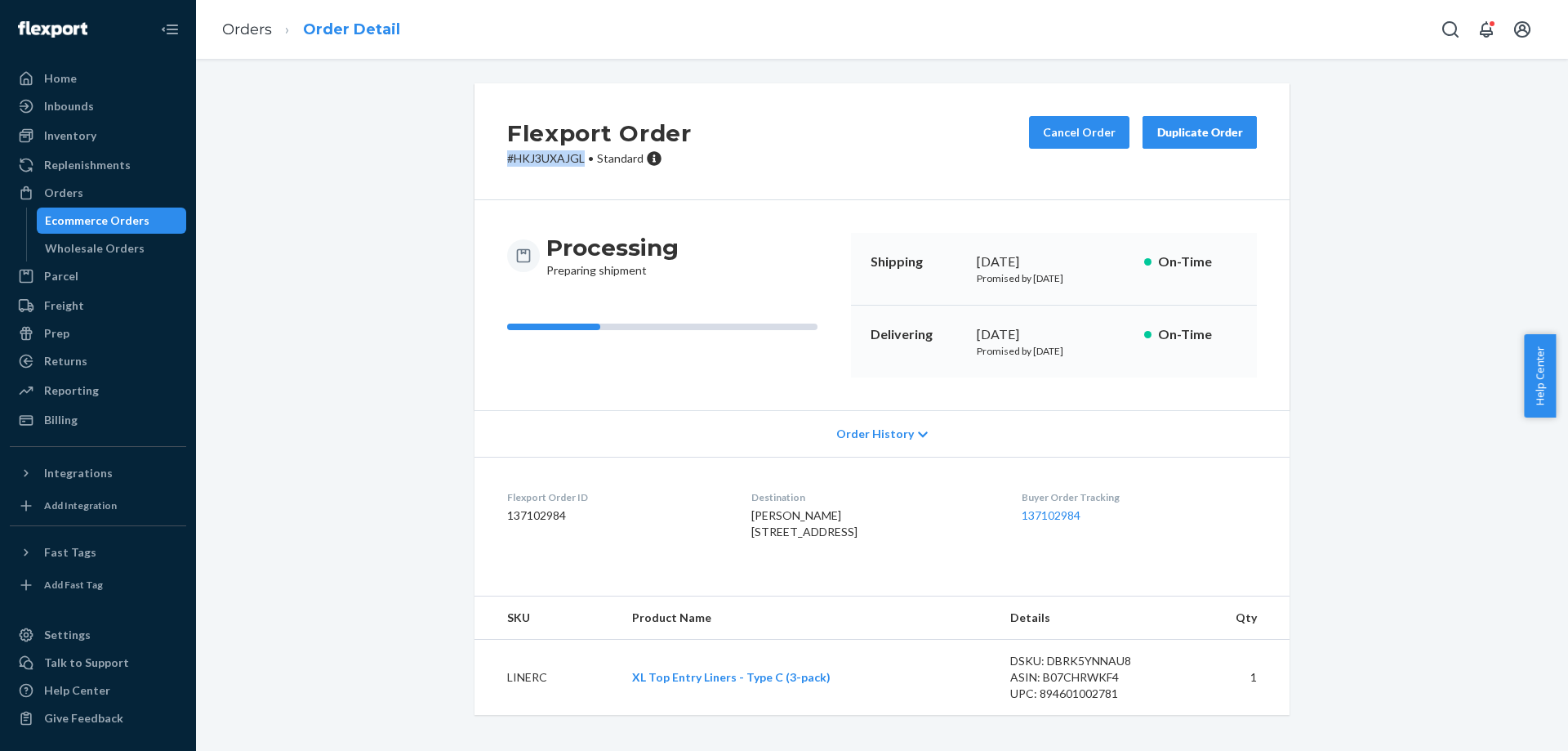
copy p "# HKJ3UXAJGL"
